Goal: Information Seeking & Learning: Understand process/instructions

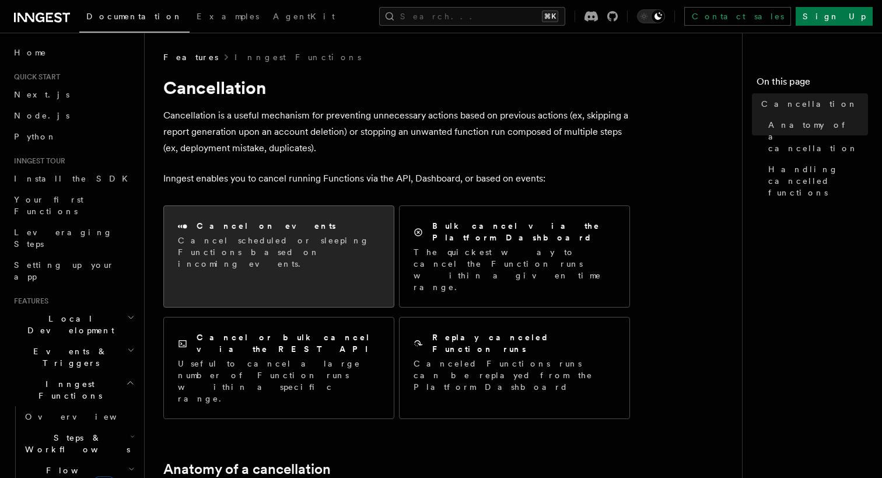
click at [268, 251] on p "Cancel scheduled or sleeping Functions based on incoming events." at bounding box center [279, 252] width 202 height 35
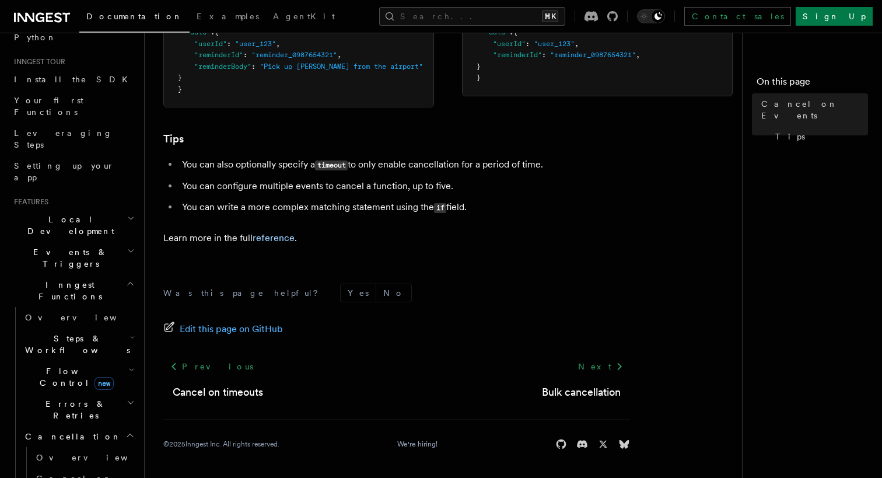
scroll to position [140, 0]
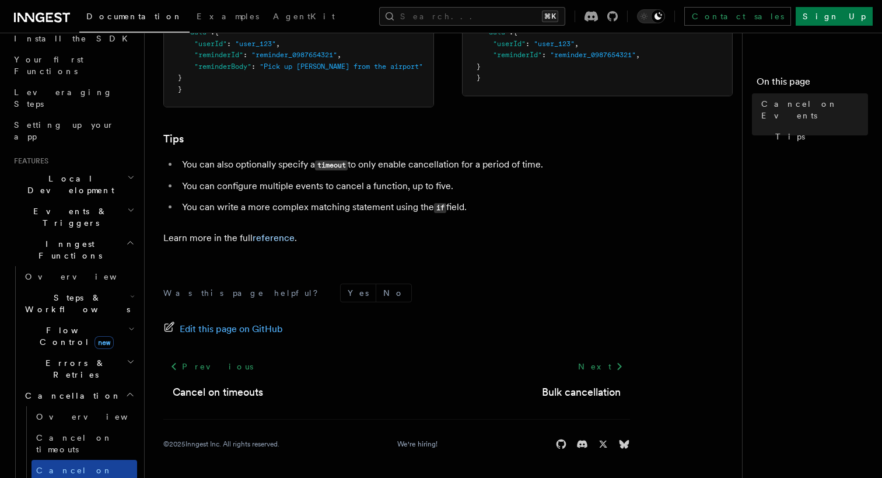
click at [64, 466] on span "Cancel on events" at bounding box center [74, 476] width 76 height 21
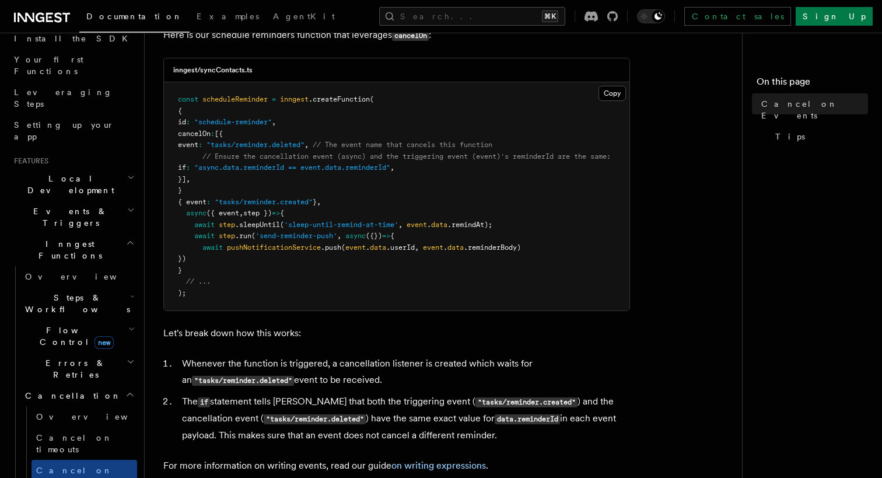
scroll to position [386, 0]
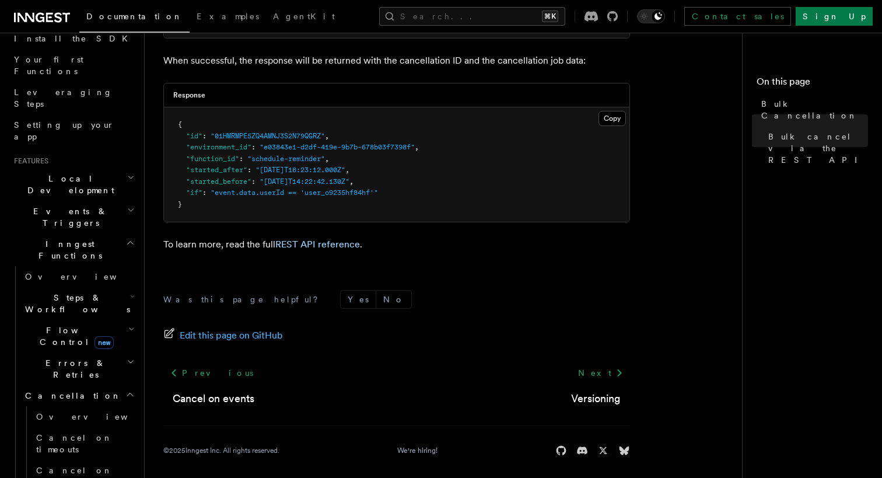
scroll to position [541, 0]
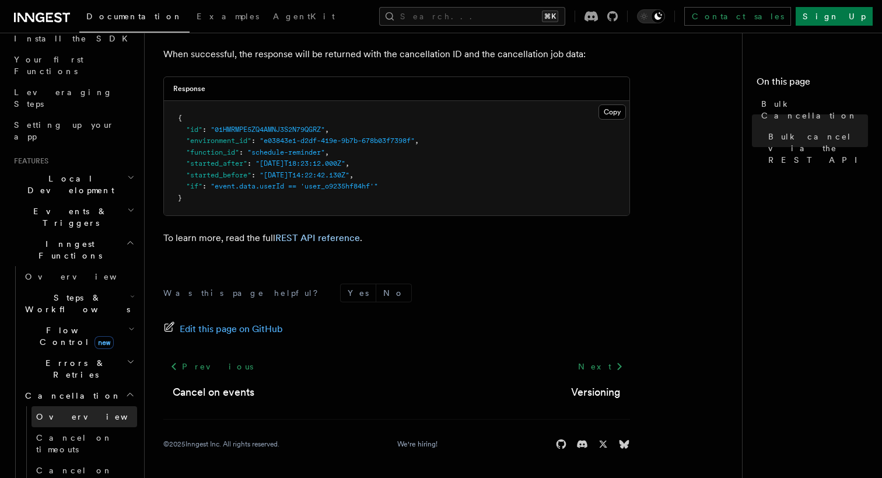
click at [90, 406] on link "Overview" at bounding box center [85, 416] width 106 height 21
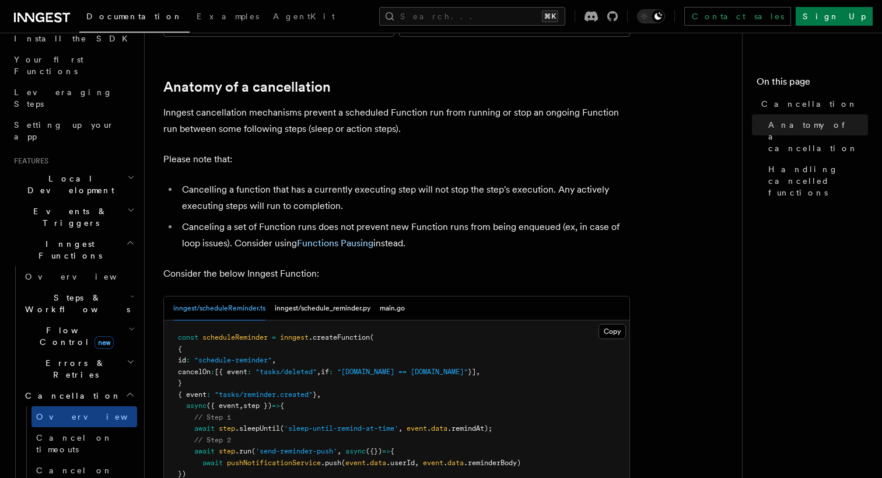
scroll to position [383, 0]
click at [500, 184] on article "Features Inngest Functions Cancellation Cancellation is a useful mechanism for …" at bounding box center [447, 405] width 569 height 1474
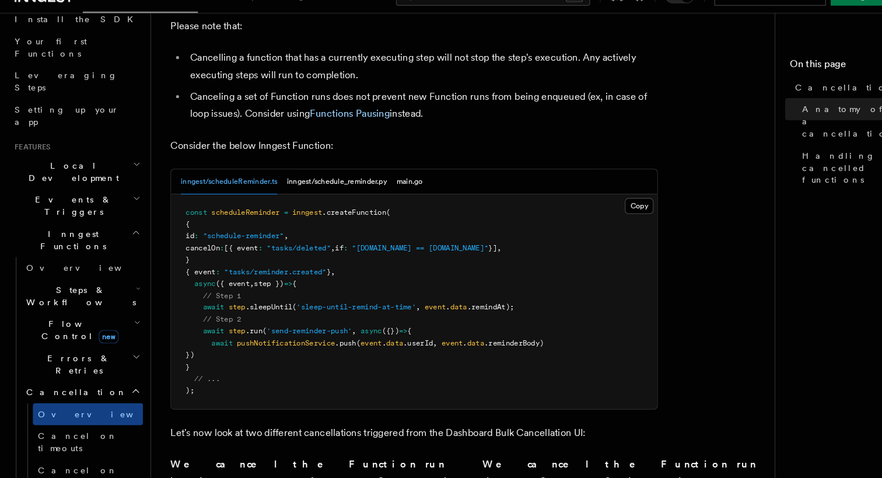
scroll to position [508, 0]
